Goal: Task Accomplishment & Management: Manage account settings

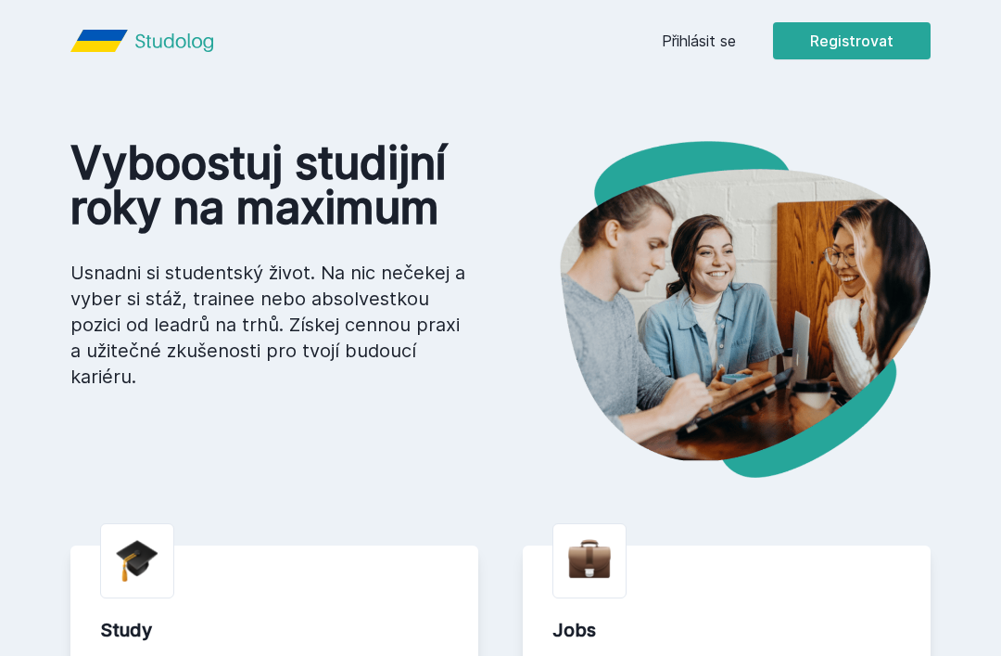
click at [706, 32] on link "Přihlásit se" at bounding box center [699, 41] width 74 height 22
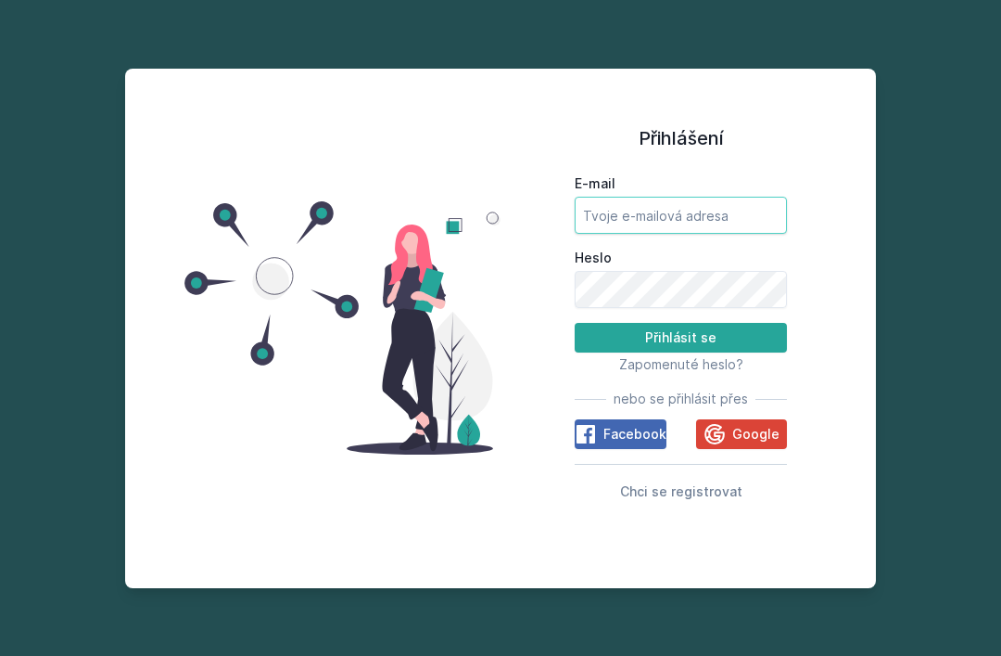
click at [723, 234] on input "E-mail" at bounding box center [681, 215] width 212 height 37
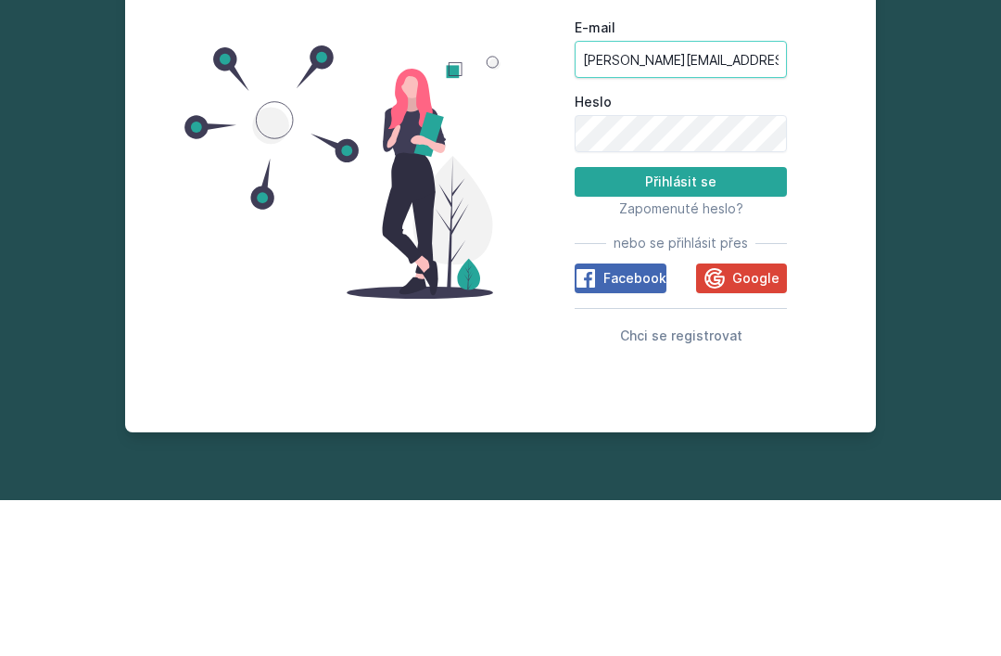
type input "[PERSON_NAME][EMAIL_ADDRESS][DOMAIN_NAME]"
click at [737, 323] on button "Přihlásit se" at bounding box center [681, 338] width 212 height 30
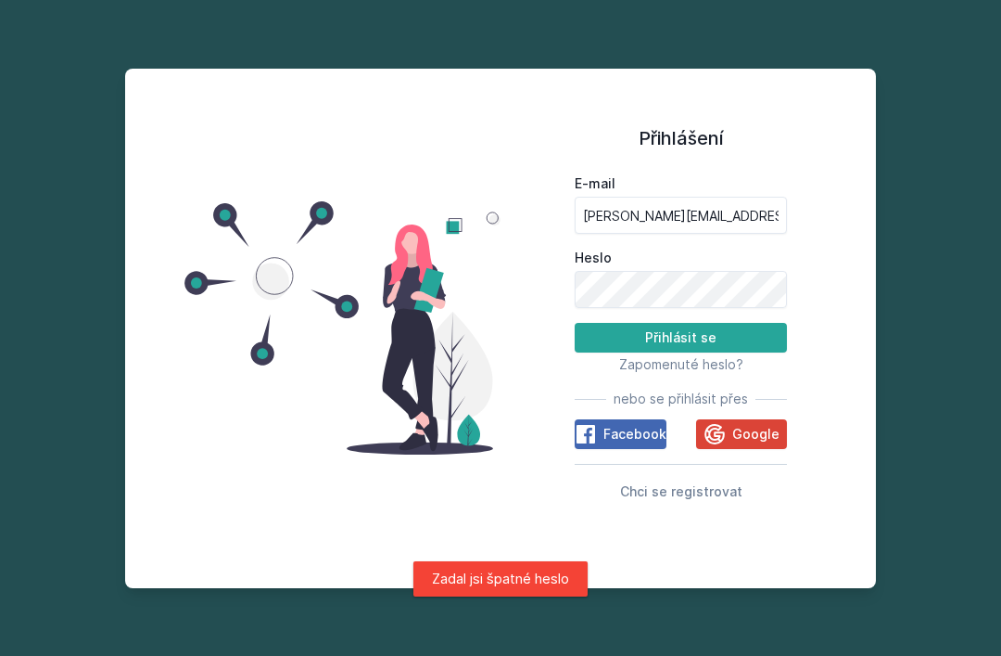
click at [708, 356] on span "Zapomenuté heslo?" at bounding box center [681, 364] width 124 height 16
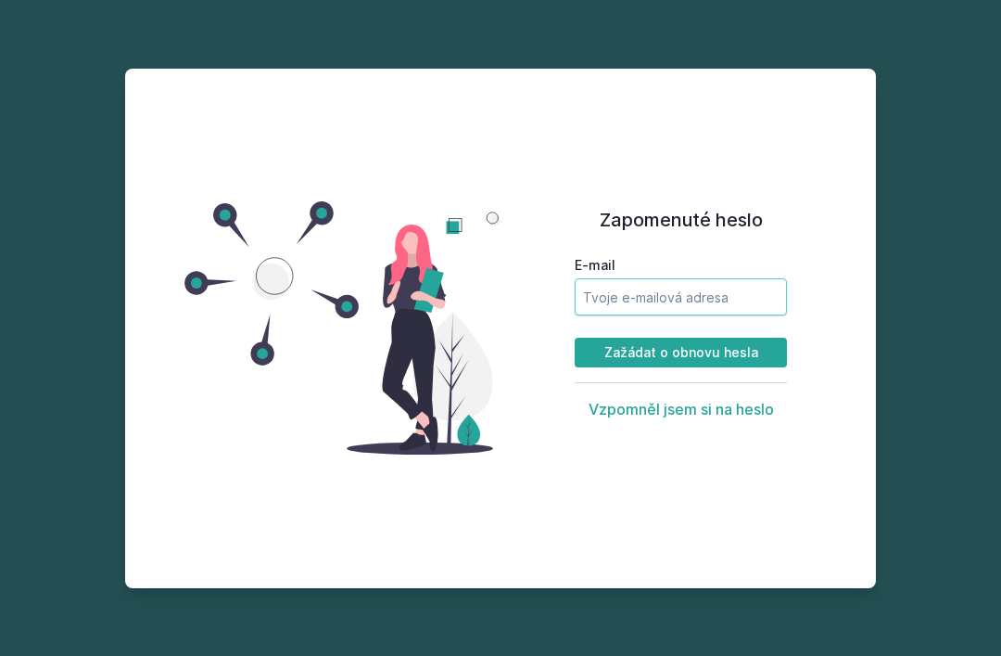
click at [720, 278] on input "E-mail" at bounding box center [681, 296] width 212 height 37
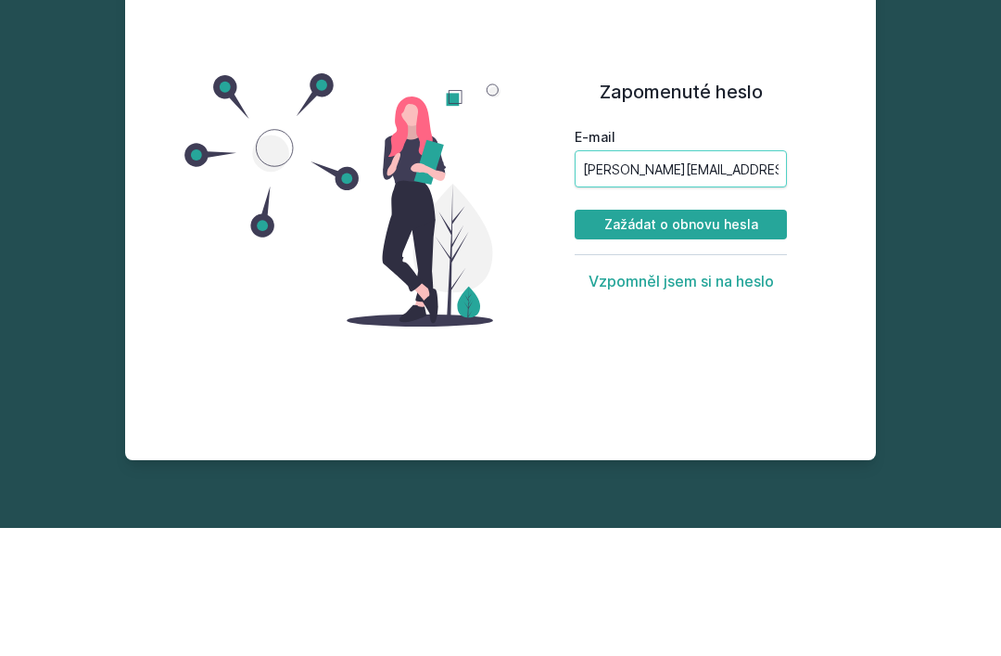
type input "[PERSON_NAME][EMAIL_ADDRESS][DOMAIN_NAME]"
click at [741, 338] on button "Zažádat o obnovu hesla" at bounding box center [681, 353] width 212 height 30
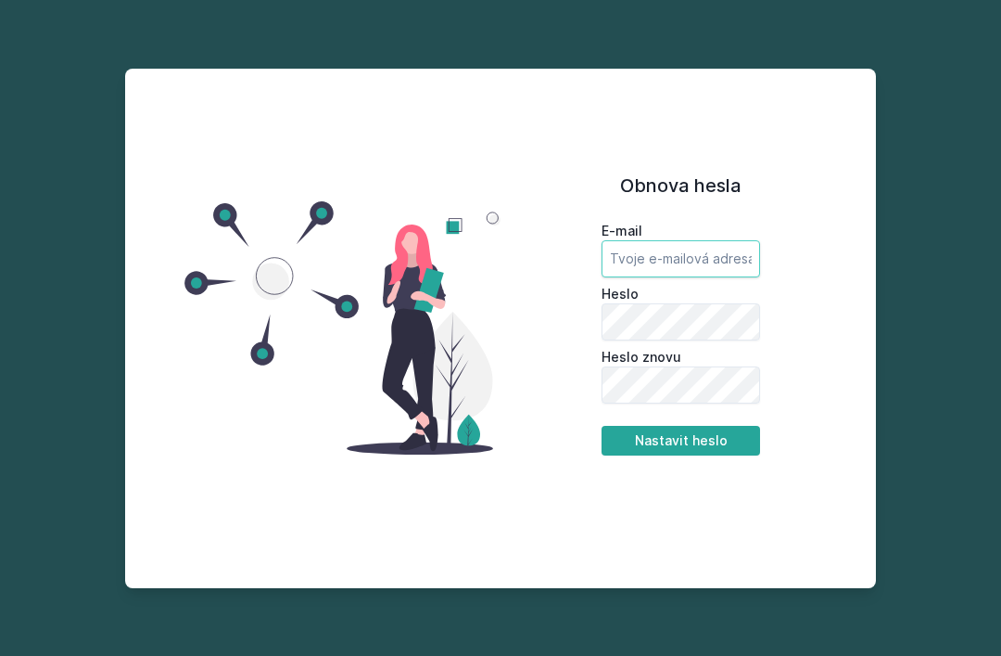
click at [712, 277] on input "email" at bounding box center [681, 258] width 159 height 37
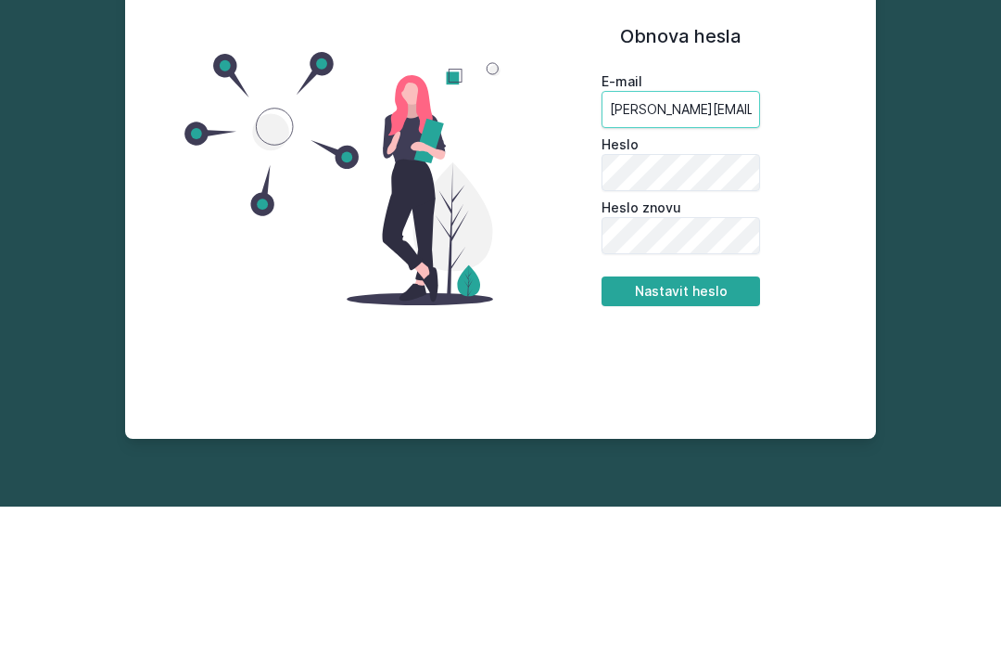
type input "[PERSON_NAME][EMAIL_ADDRESS][DOMAIN_NAME]"
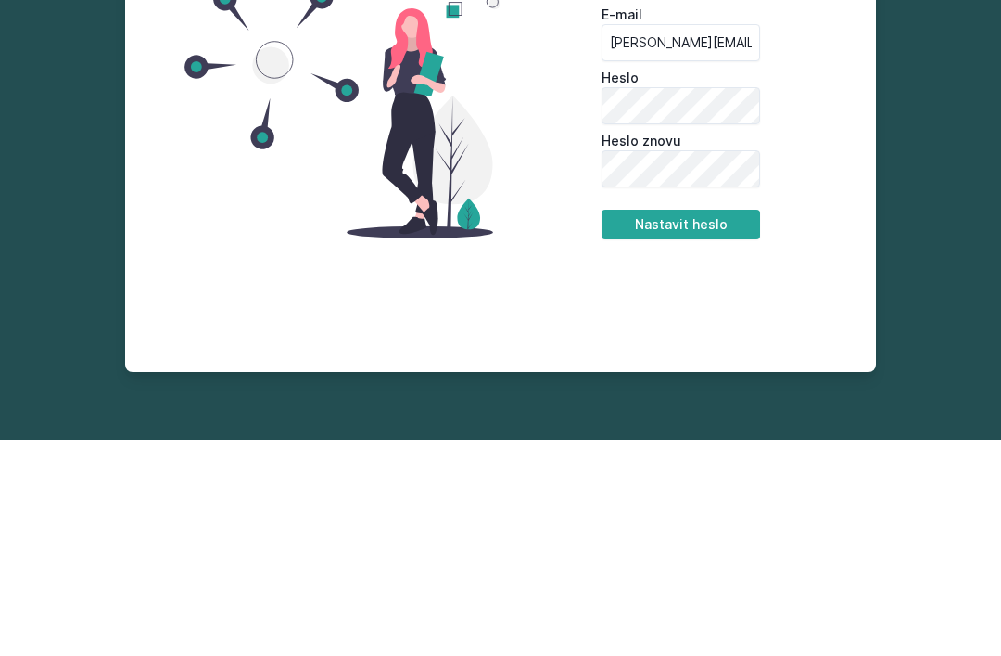
click at [715, 426] on button "Nastavit heslo" at bounding box center [681, 441] width 159 height 30
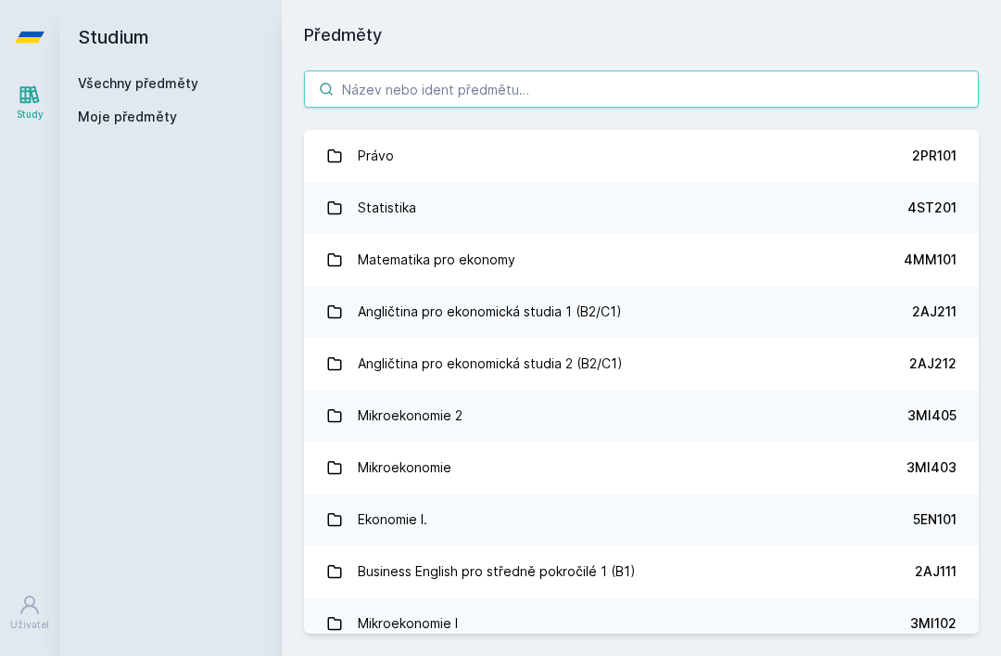
click at [739, 70] on input "search" at bounding box center [641, 88] width 675 height 37
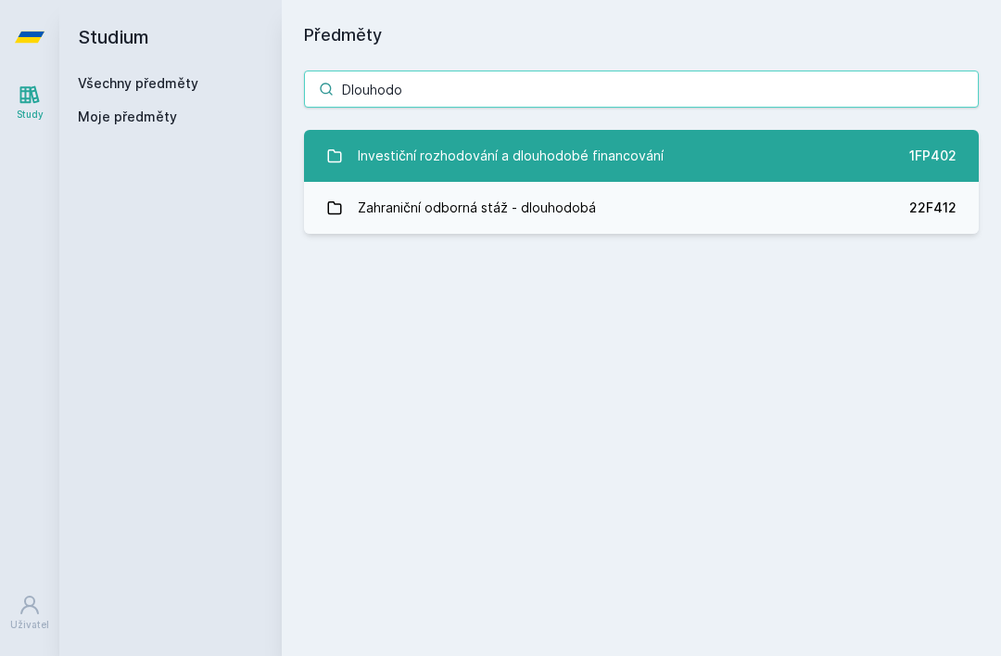
type input "Dlouhodo"
click at [728, 130] on link "Investiční rozhodování a dlouhodobé financování 1FP402" at bounding box center [641, 156] width 675 height 52
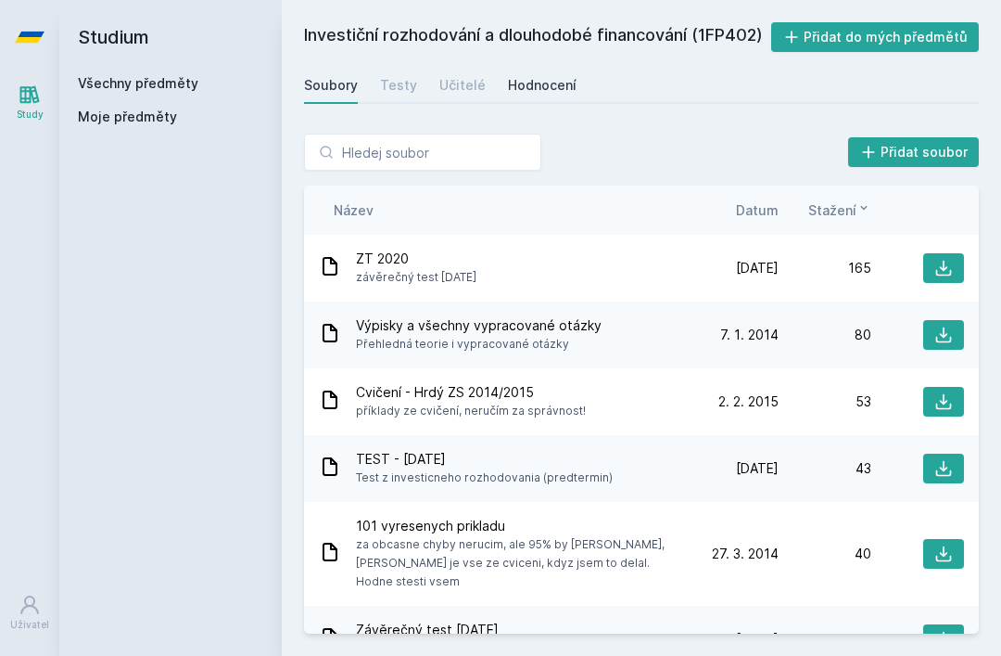
scroll to position [-1, 0]
click at [532, 67] on link "Hodnocení" at bounding box center [542, 85] width 69 height 37
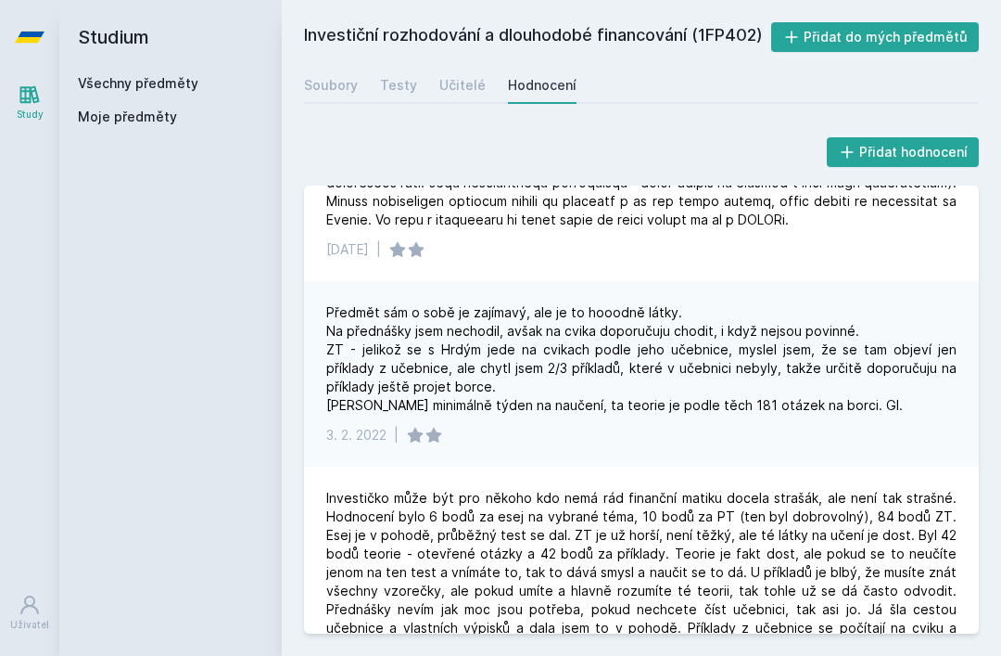
scroll to position [274, 0]
click at [308, 76] on div "Soubory" at bounding box center [331, 85] width 54 height 19
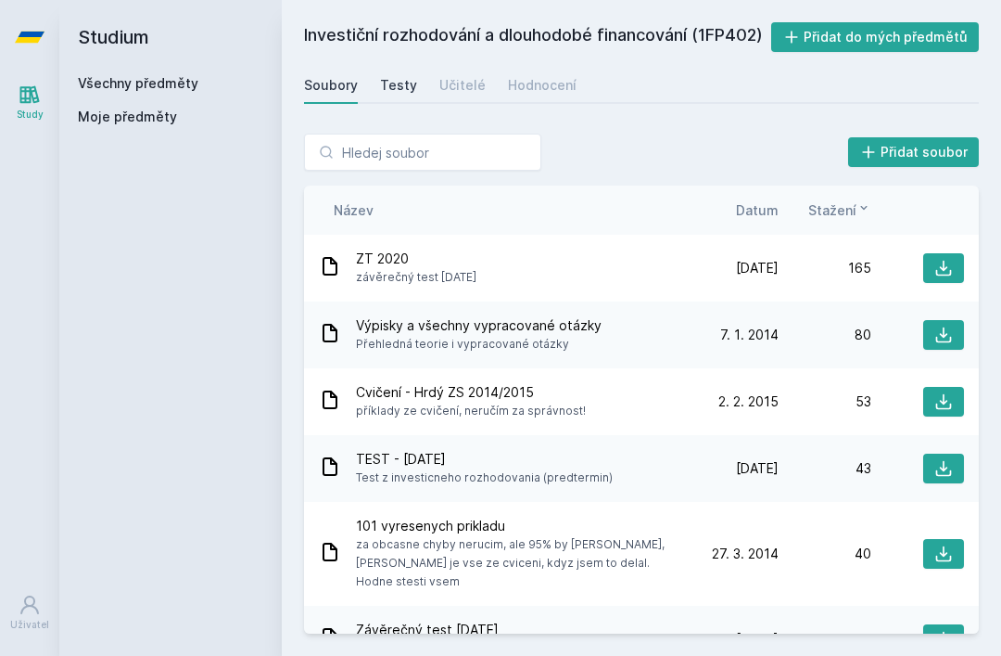
click at [382, 67] on link "Testy" at bounding box center [398, 85] width 37 height 37
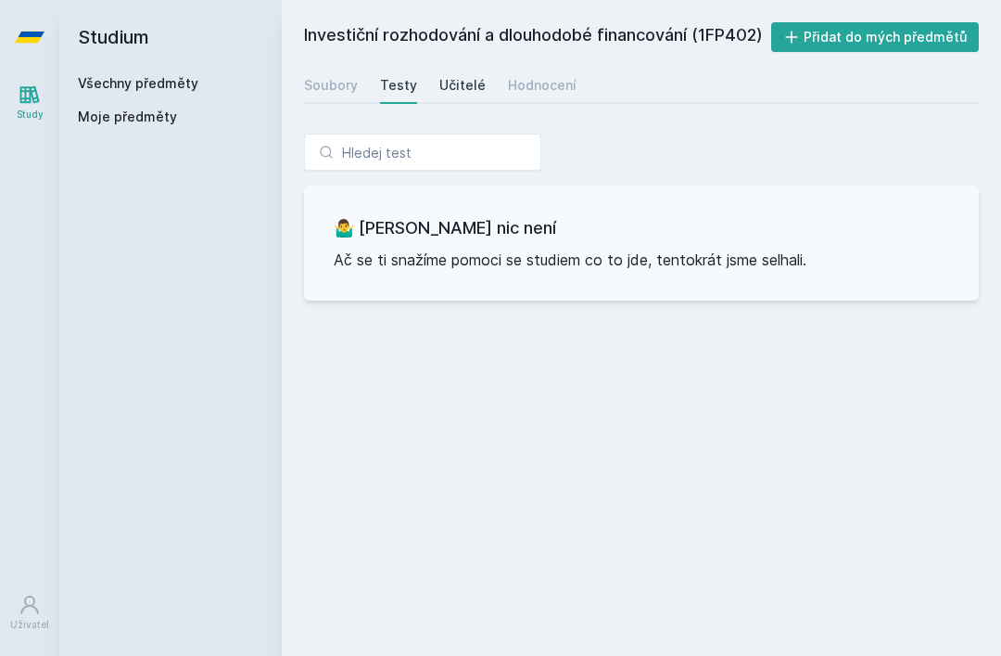
click at [469, 67] on link "Učitelé" at bounding box center [463, 85] width 46 height 37
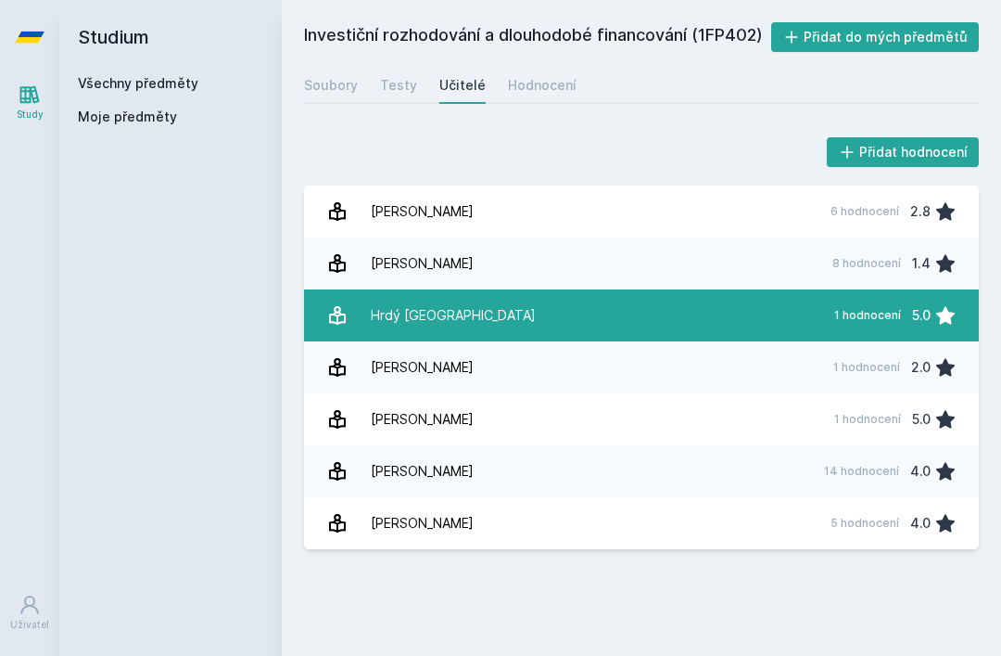
click at [741, 289] on link "Hrdý Milan 1 hodnocení 5.0" at bounding box center [641, 315] width 675 height 52
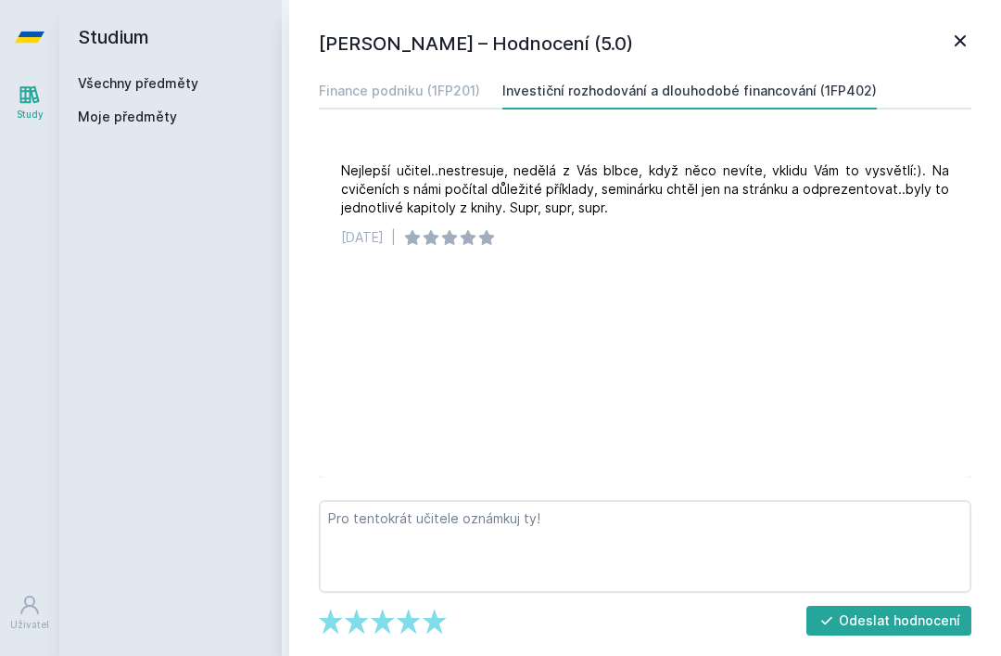
click at [955, 40] on icon at bounding box center [960, 41] width 22 height 22
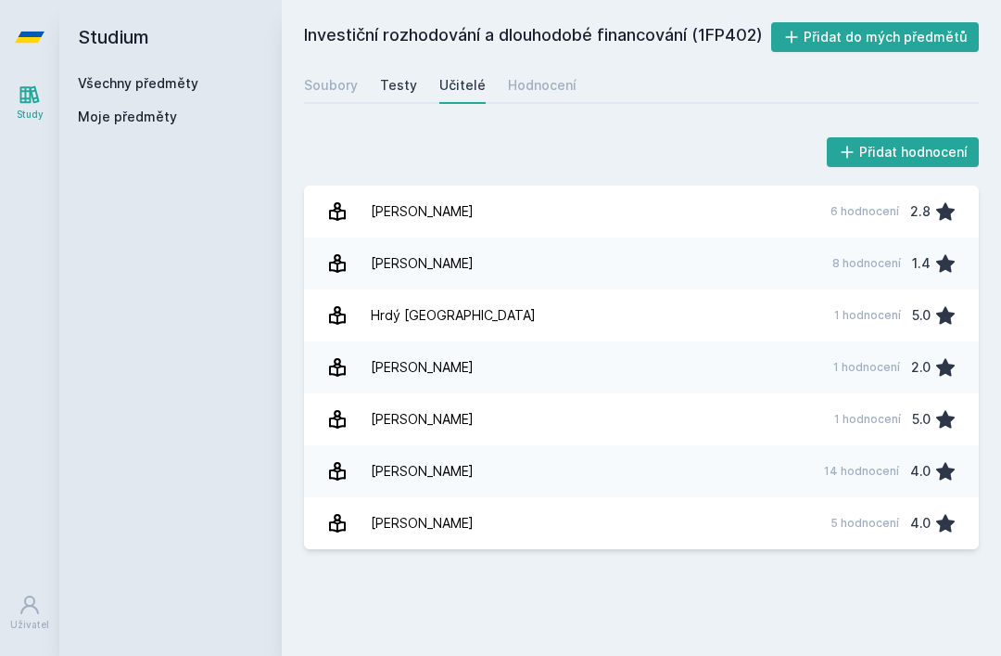
click at [397, 76] on div "Testy" at bounding box center [398, 85] width 37 height 19
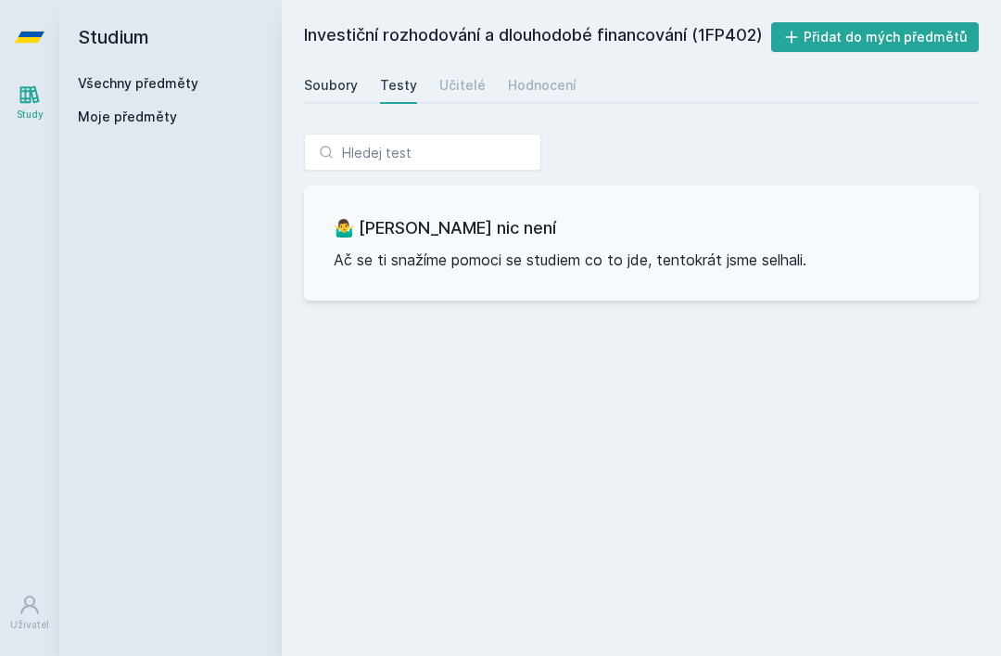
click at [324, 67] on link "Soubory" at bounding box center [331, 85] width 54 height 37
